Goal: Entertainment & Leisure: Consume media (video, audio)

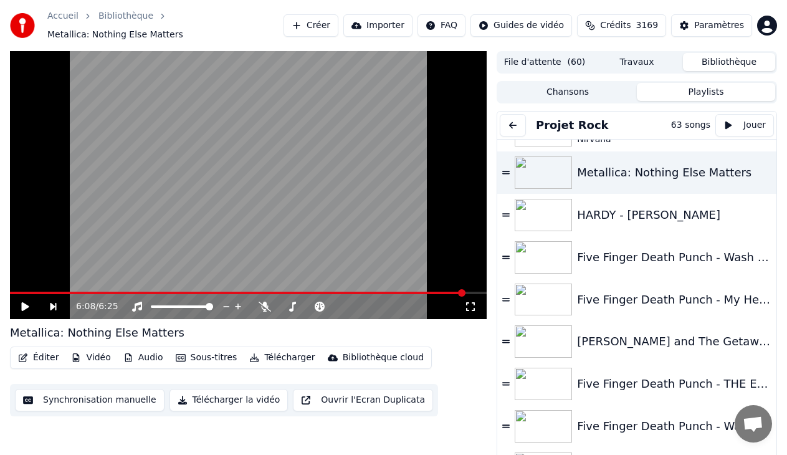
click at [519, 121] on button at bounding box center [513, 125] width 26 height 22
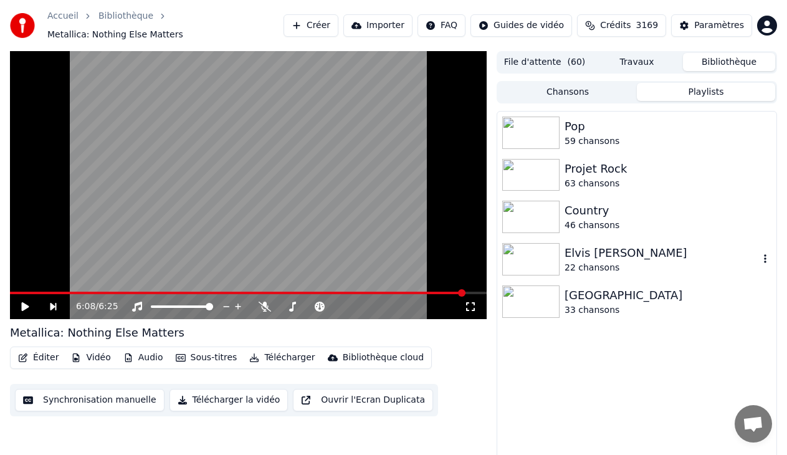
click at [592, 260] on div "Elvis [PERSON_NAME]" at bounding box center [661, 252] width 194 height 17
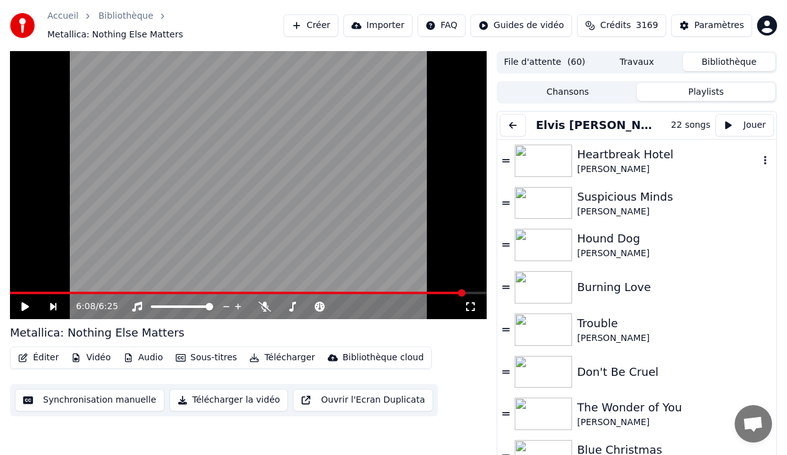
click at [545, 158] on img at bounding box center [542, 161] width 57 height 32
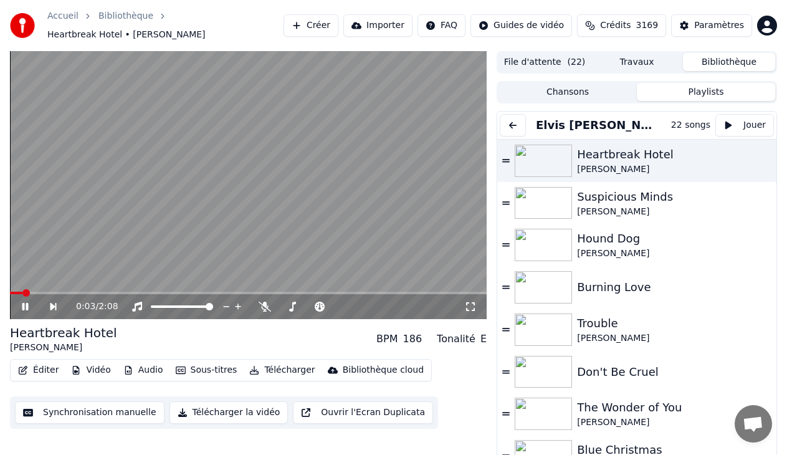
click at [475, 308] on icon at bounding box center [470, 306] width 12 height 10
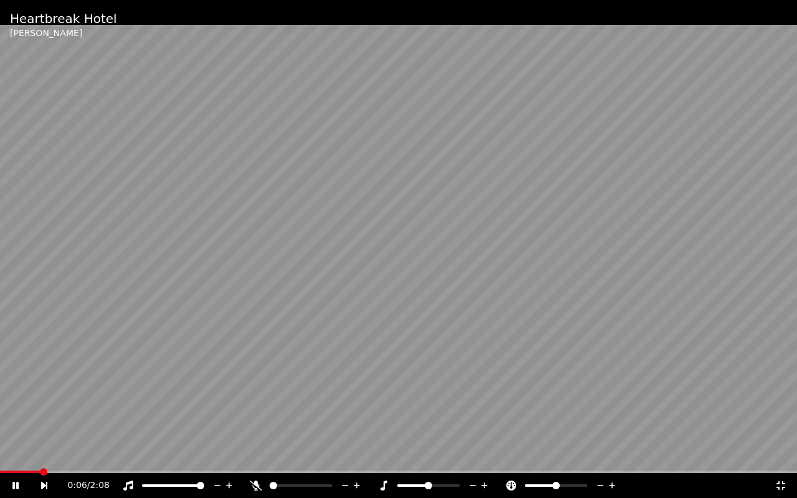
click at [2, 454] on div "0:06 / 2:08" at bounding box center [398, 485] width 797 height 25
click at [3, 454] on span at bounding box center [3, 472] width 6 height 2
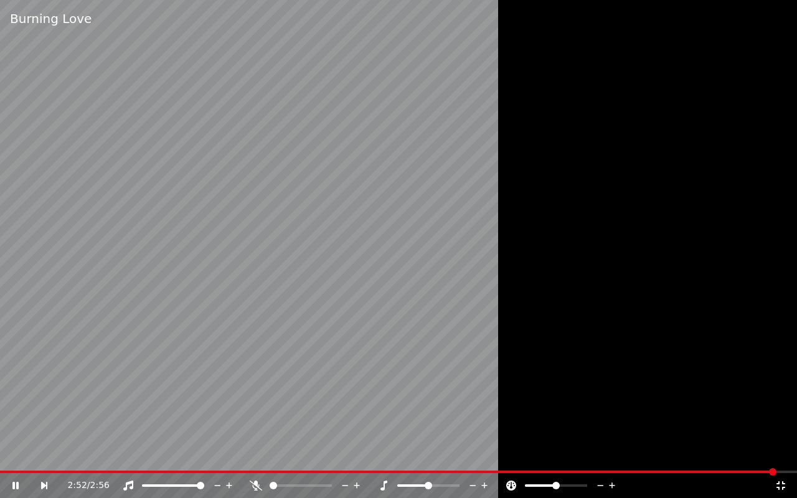
click at [43, 454] on icon at bounding box center [44, 485] width 6 height 7
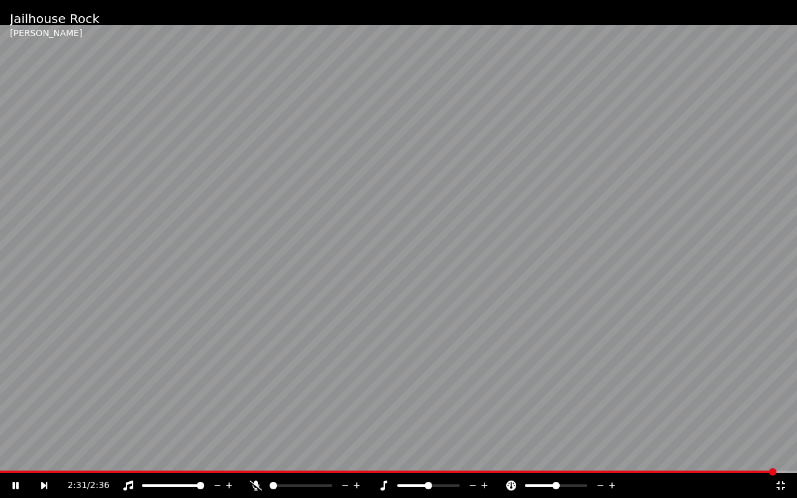
click at [44, 454] on icon at bounding box center [44, 485] width 6 height 7
click at [486, 287] on video at bounding box center [398, 249] width 797 height 498
click at [229, 206] on video at bounding box center [398, 249] width 797 height 498
click at [42, 454] on icon at bounding box center [44, 485] width 6 height 7
